Goal: Task Accomplishment & Management: Manage account settings

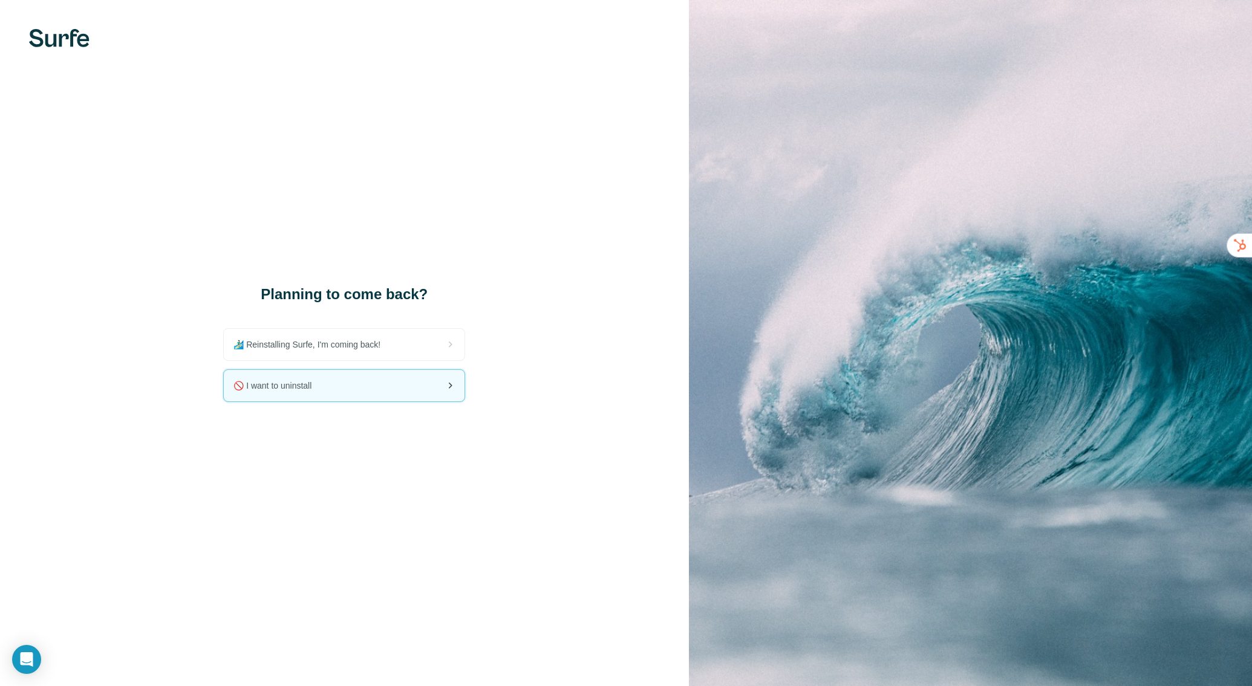
click at [421, 373] on div "🚫 I want to uninstall" at bounding box center [344, 385] width 241 height 31
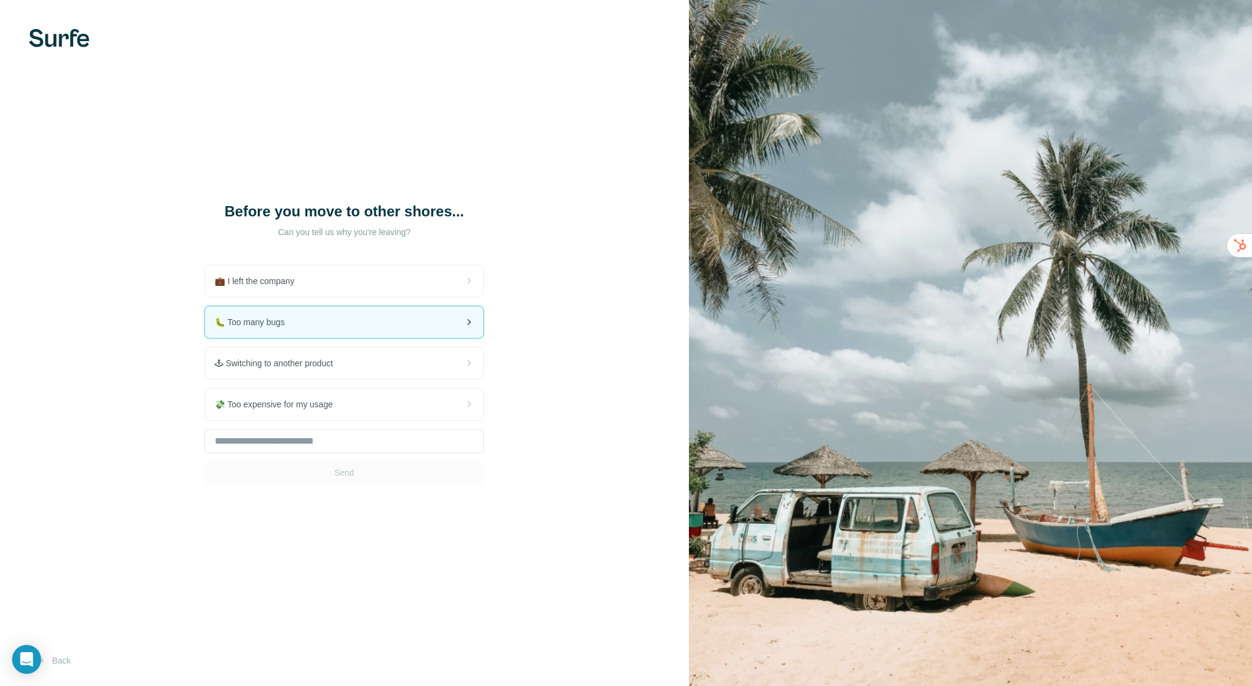
click at [425, 326] on div "🐛 Too many bugs" at bounding box center [344, 322] width 278 height 31
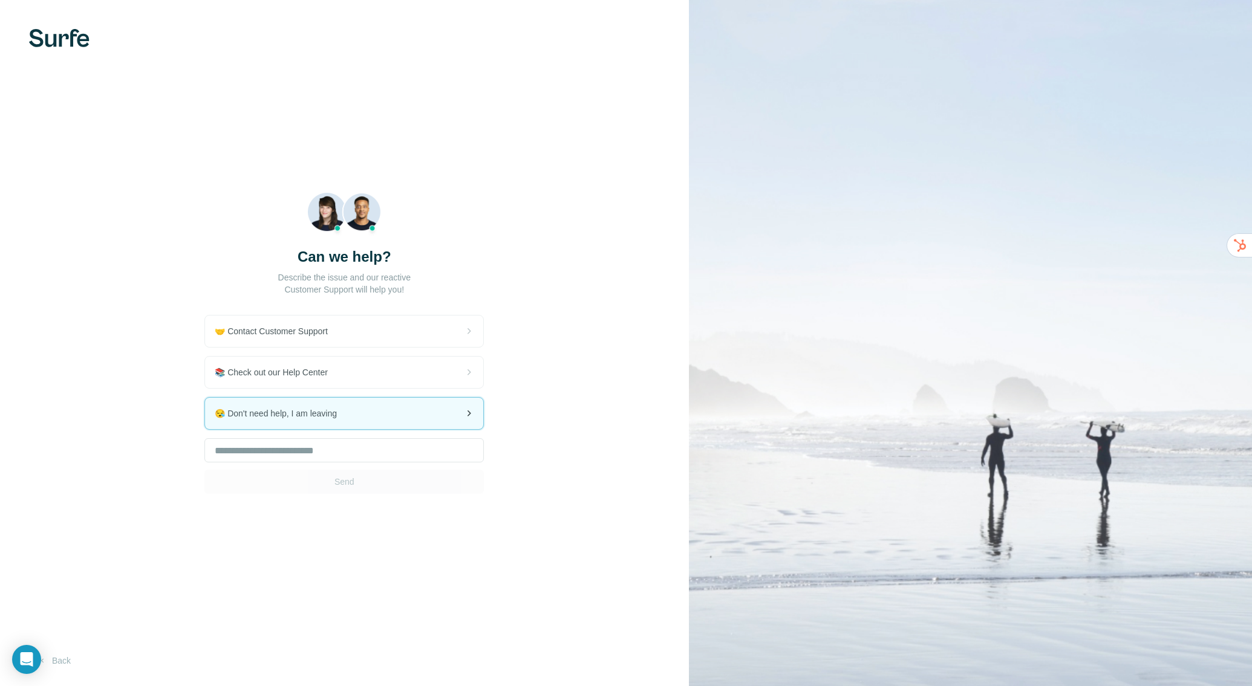
click at [467, 423] on div "😪 Don't need help, I am leaving" at bounding box center [344, 413] width 278 height 31
